Goal: Check status: Check status

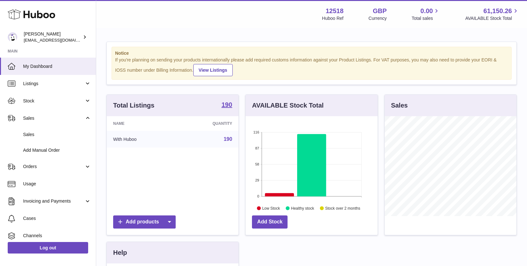
scroll to position [100, 132]
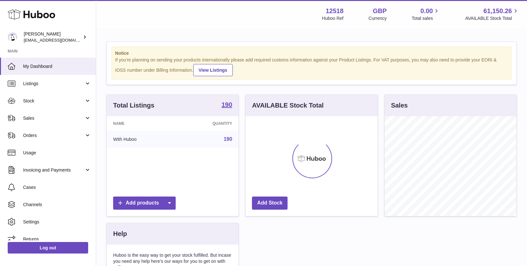
scroll to position [100, 132]
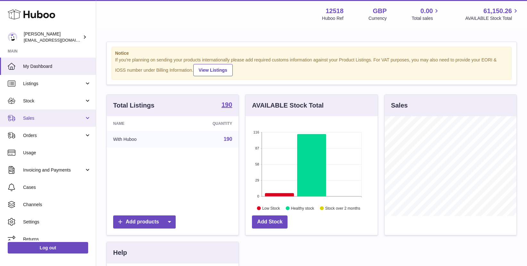
click at [40, 114] on link "Sales" at bounding box center [48, 118] width 96 height 17
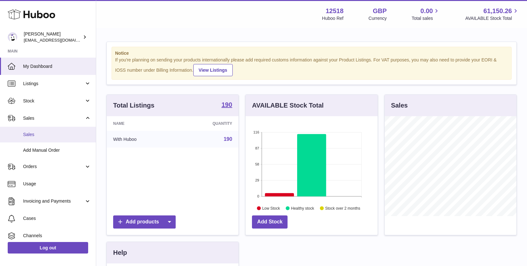
click at [40, 134] on span "Sales" at bounding box center [57, 135] width 68 height 6
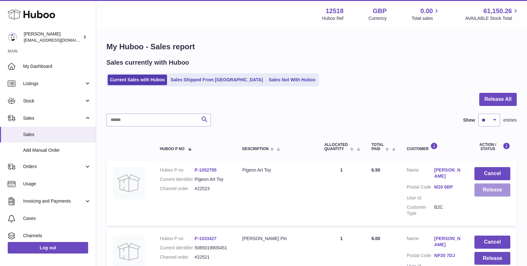
click at [483, 192] on button "Release" at bounding box center [492, 190] width 36 height 13
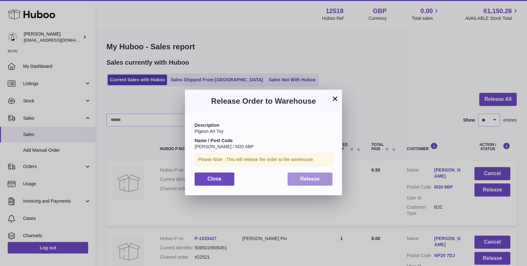
click at [318, 180] on span "Release" at bounding box center [310, 178] width 20 height 5
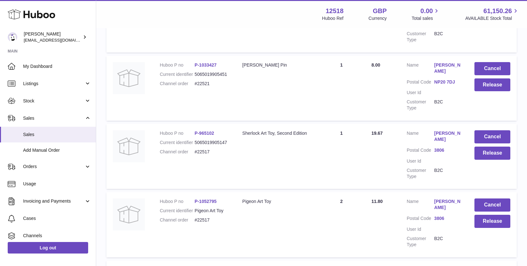
scroll to position [175, 0]
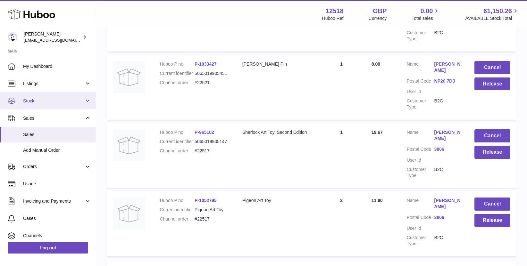
click at [46, 97] on link "Stock" at bounding box center [48, 100] width 96 height 17
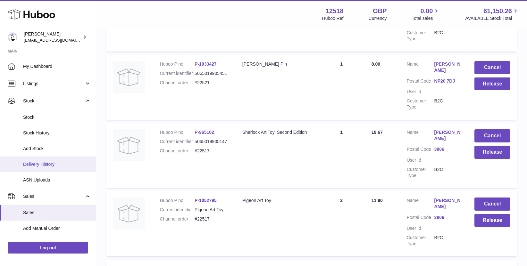
click at [36, 163] on span "Delivery History" at bounding box center [57, 164] width 68 height 6
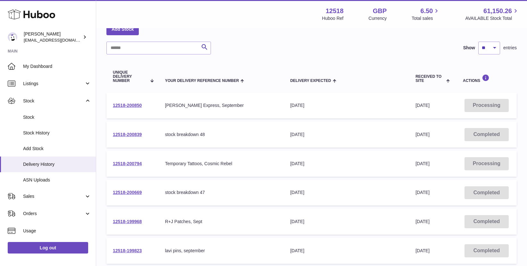
scroll to position [39, 0]
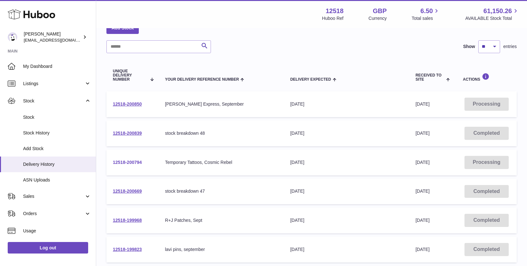
click at [133, 161] on link "12518-200794" at bounding box center [127, 162] width 29 height 5
click at [124, 102] on link "12518-200850" at bounding box center [127, 104] width 29 height 5
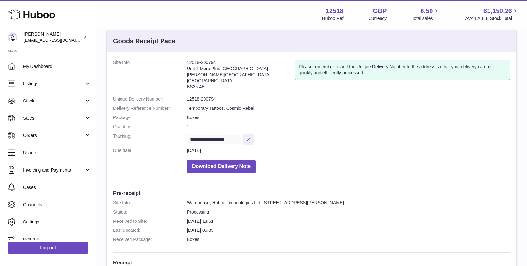
scroll to position [11, 0]
drag, startPoint x: 217, startPoint y: 63, endPoint x: 188, endPoint y: 63, distance: 29.5
click at [188, 63] on address "12518-200794 Unit 2 [GEOGRAPHIC_DATA][STREET_ADDRESS][PERSON_NAME]" at bounding box center [241, 76] width 108 height 33
copy address "12518-200794"
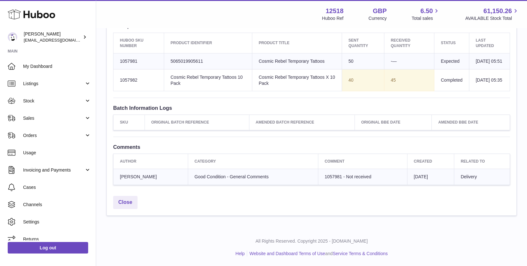
scroll to position [250, 0]
drag, startPoint x: 139, startPoint y: 85, endPoint x: 119, endPoint y: 85, distance: 20.2
click at [119, 85] on td "Huboo SKU Number 1057982" at bounding box center [138, 80] width 51 height 22
copy td "1057982"
drag, startPoint x: 142, startPoint y: 61, endPoint x: 118, endPoint y: 61, distance: 23.4
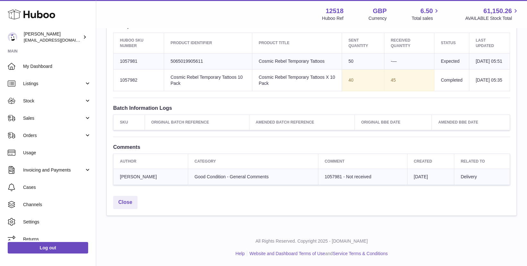
click at [118, 61] on td "Huboo SKU Number 1057981" at bounding box center [138, 61] width 51 height 16
copy td "1057981"
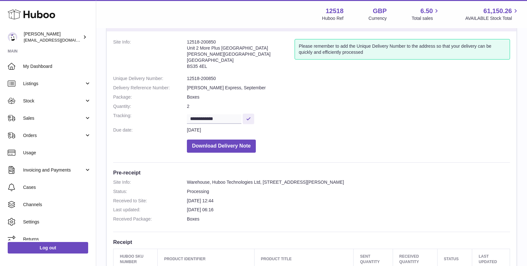
scroll to position [19, 0]
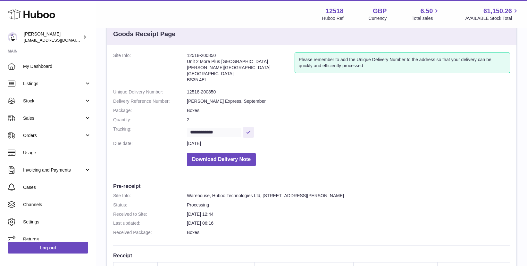
drag, startPoint x: 219, startPoint y: 54, endPoint x: 184, endPoint y: 53, distance: 34.3
click at [184, 53] on dl "**********" at bounding box center [311, 111] width 397 height 117
copy dl "12518-200850"
